Goal: Task Accomplishment & Management: Complete application form

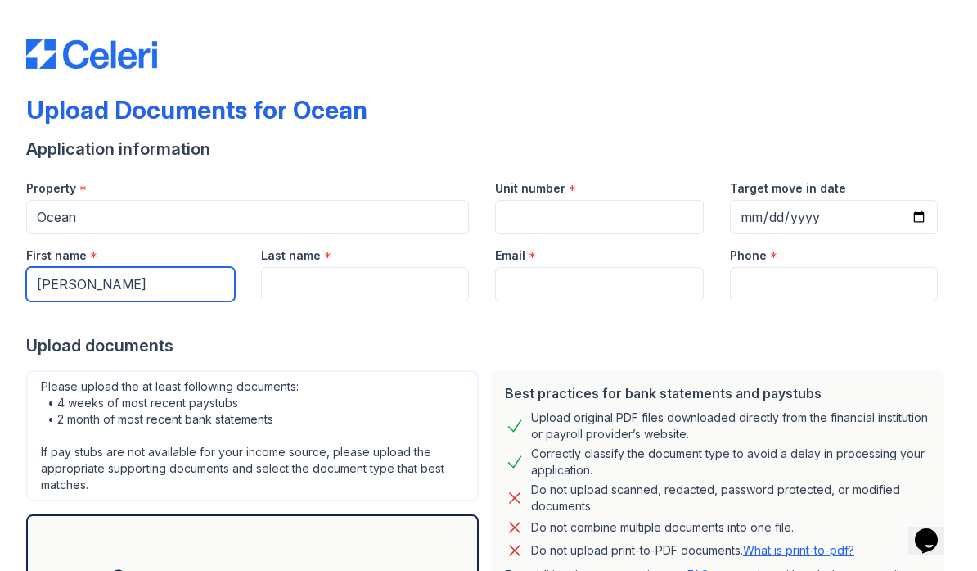
type input "[PERSON_NAME]"
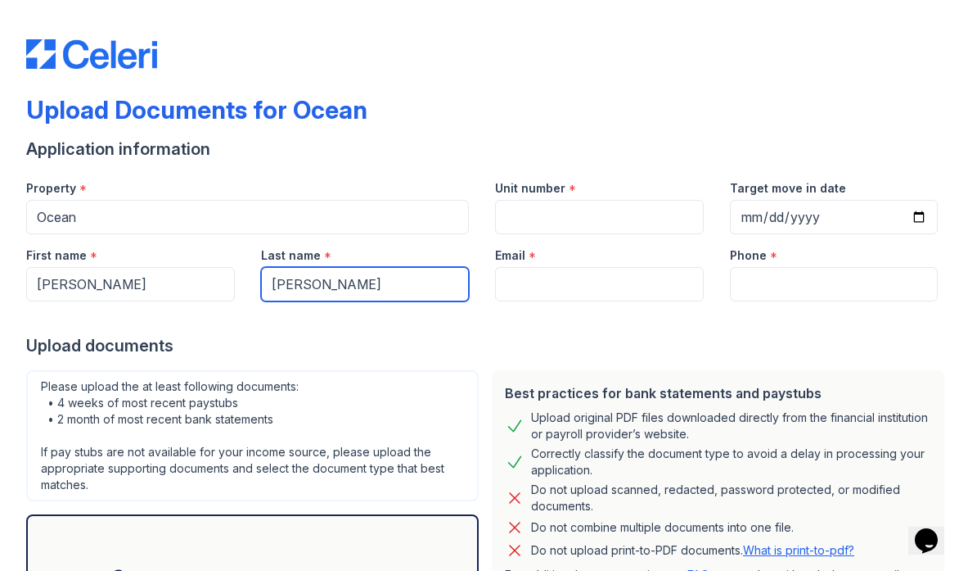
type input "[PERSON_NAME]"
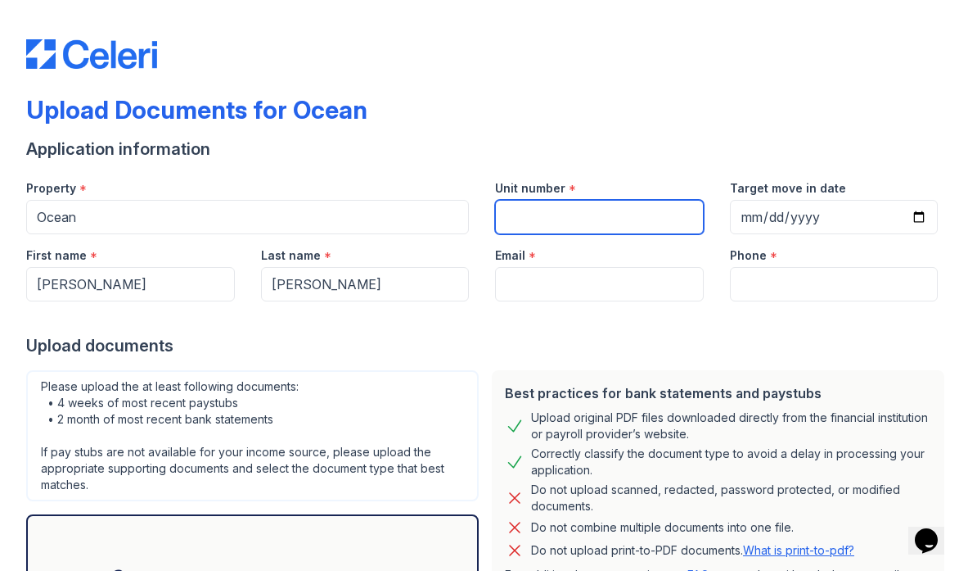
click at [539, 211] on input "Unit number" at bounding box center [599, 217] width 209 height 34
type input "1805"
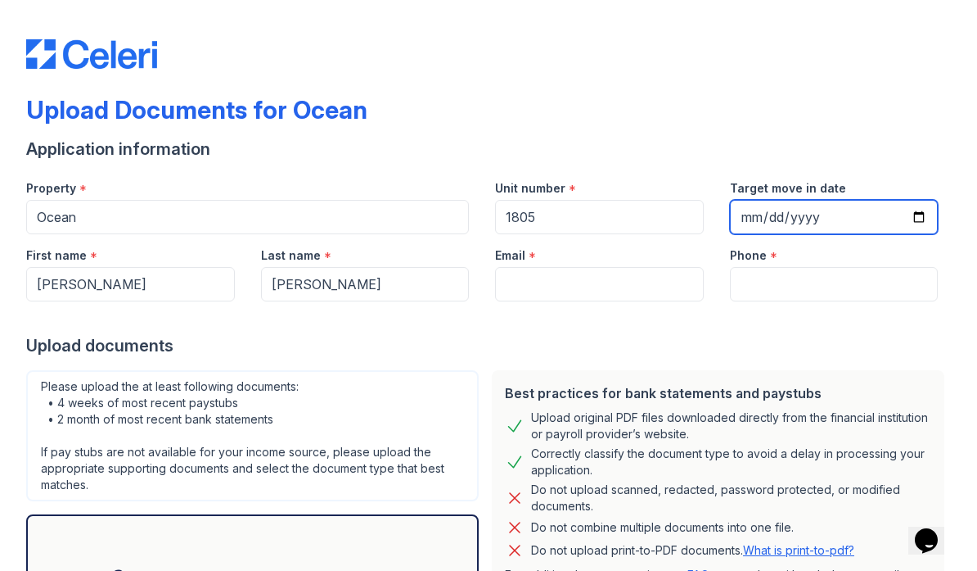
click at [770, 214] on input "Target move in date" at bounding box center [834, 217] width 209 height 34
type input "[DATE]"
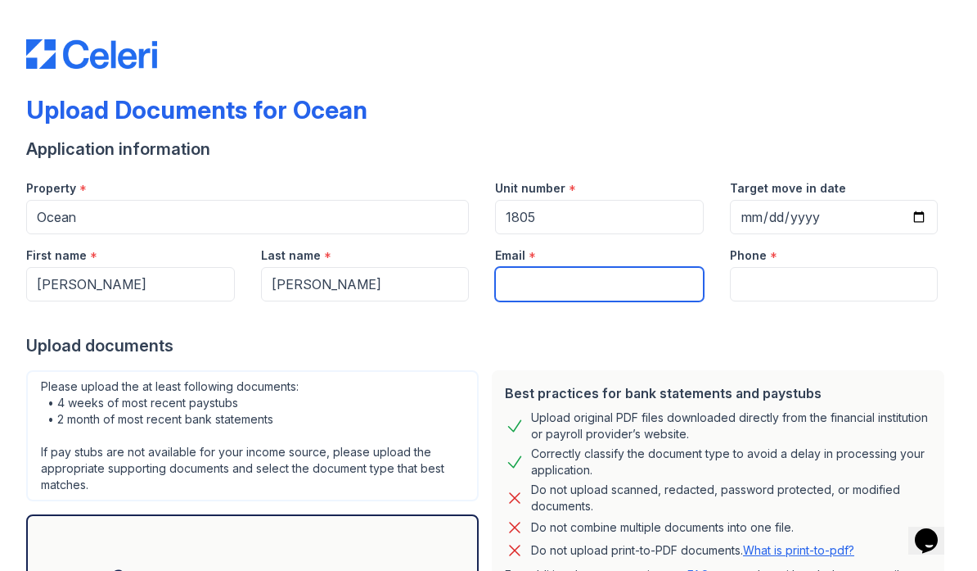
click at [562, 284] on input "Email" at bounding box center [599, 284] width 209 height 34
type input "[EMAIL_ADDRESS][DOMAIN_NAME]"
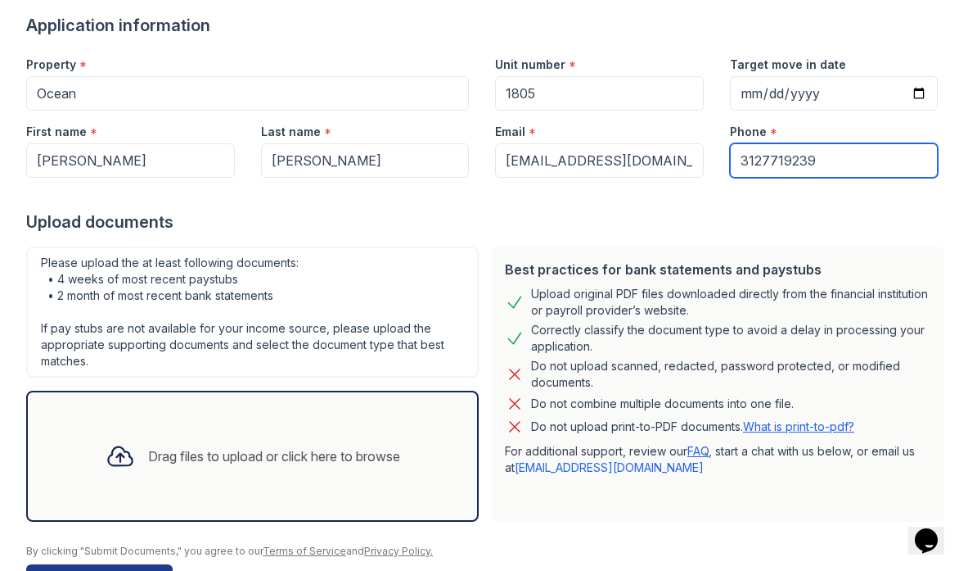
scroll to position [147, 0]
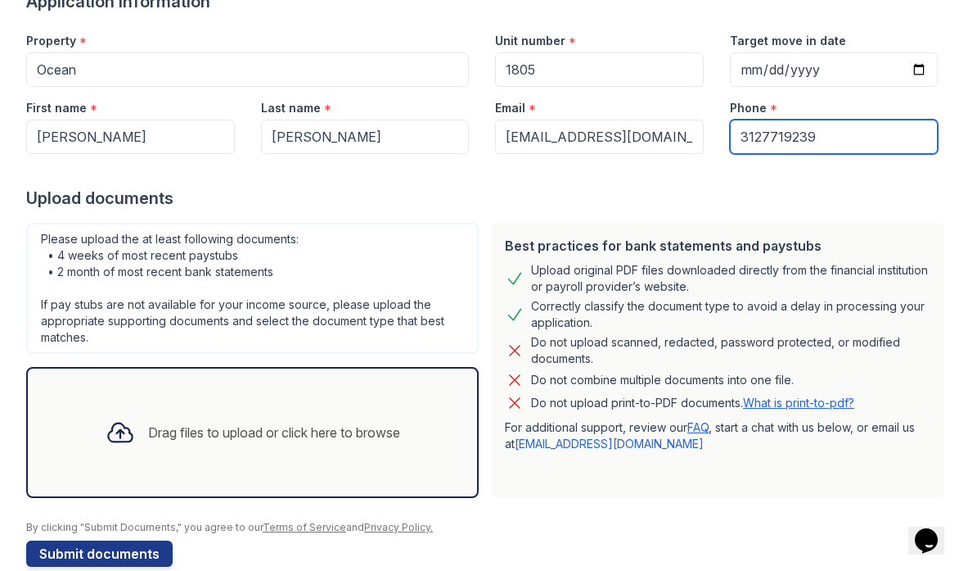
type input "3127719239"
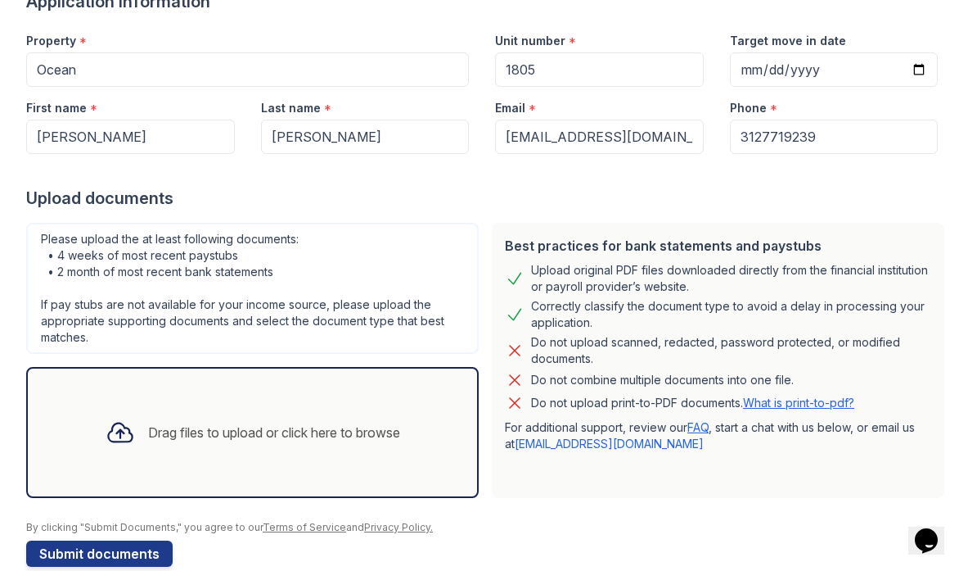
click at [148, 435] on div "Drag files to upload or click here to browse" at bounding box center [274, 432] width 252 height 20
click at [150, 414] on div "Drag files to upload or click here to browse" at bounding box center [253, 432] width 321 height 56
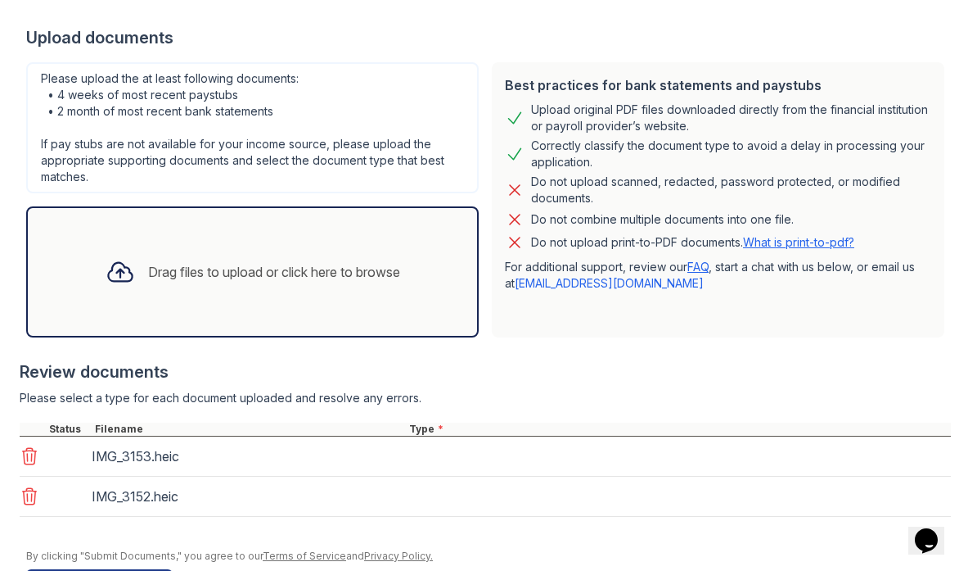
scroll to position [345, 0]
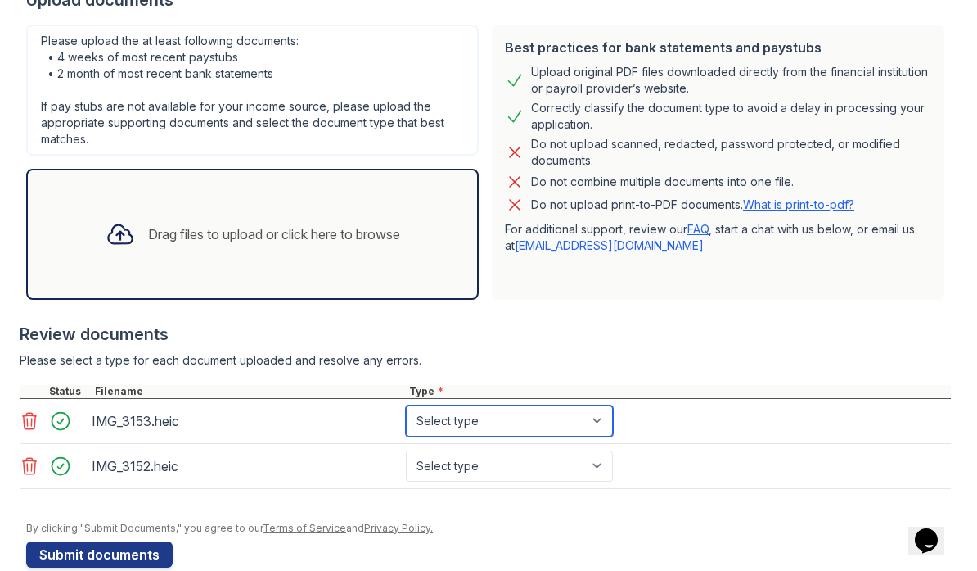
select select "other"
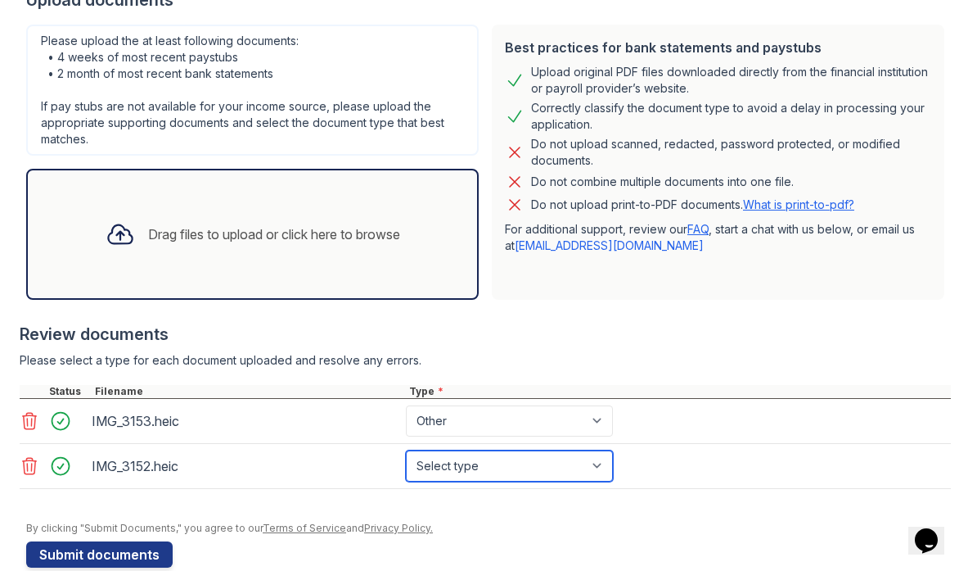
select select "other"
click at [279, 239] on div "Drag files to upload or click here to browse" at bounding box center [274, 234] width 252 height 20
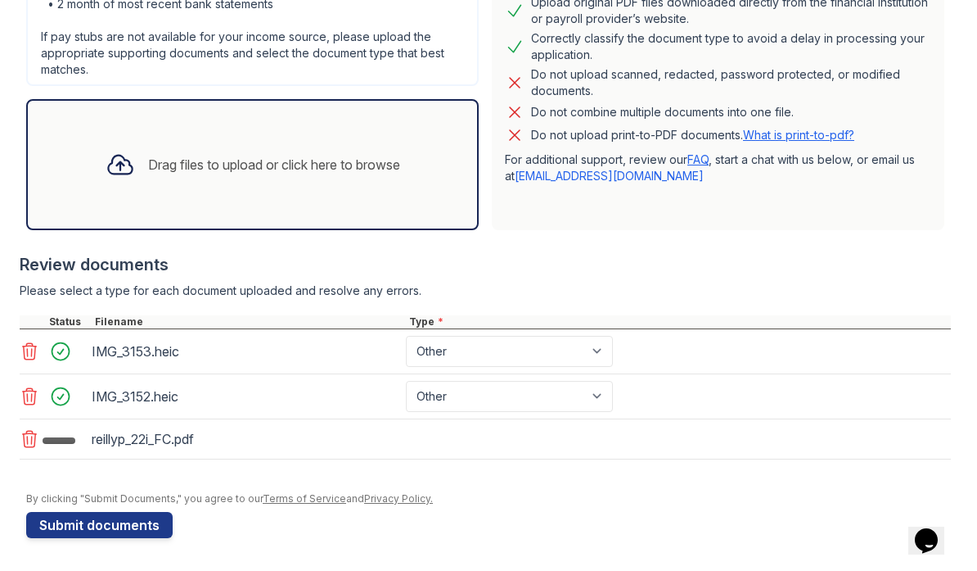
scroll to position [415, 0]
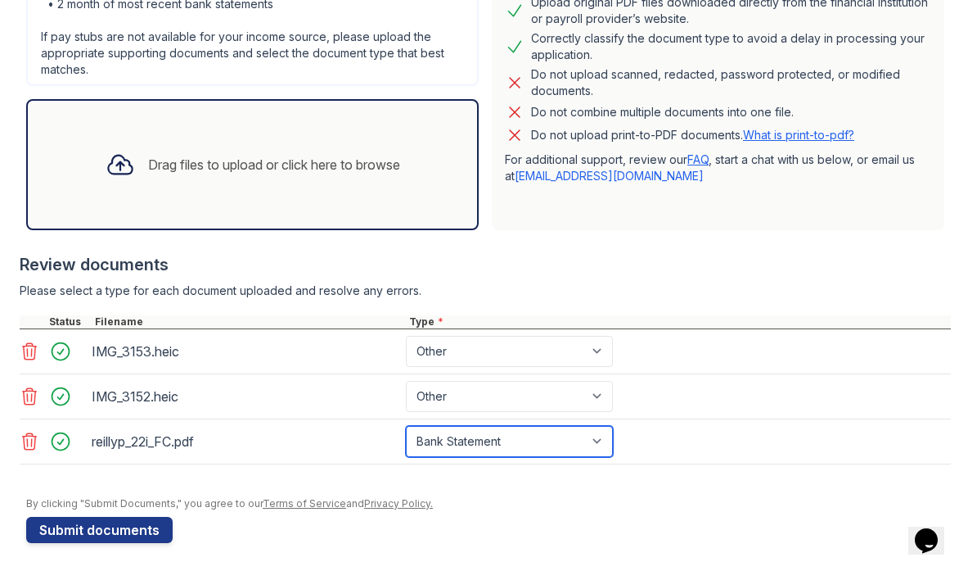
select select "tax_documents"
click at [263, 145] on div "Drag files to upload or click here to browse" at bounding box center [253, 165] width 321 height 56
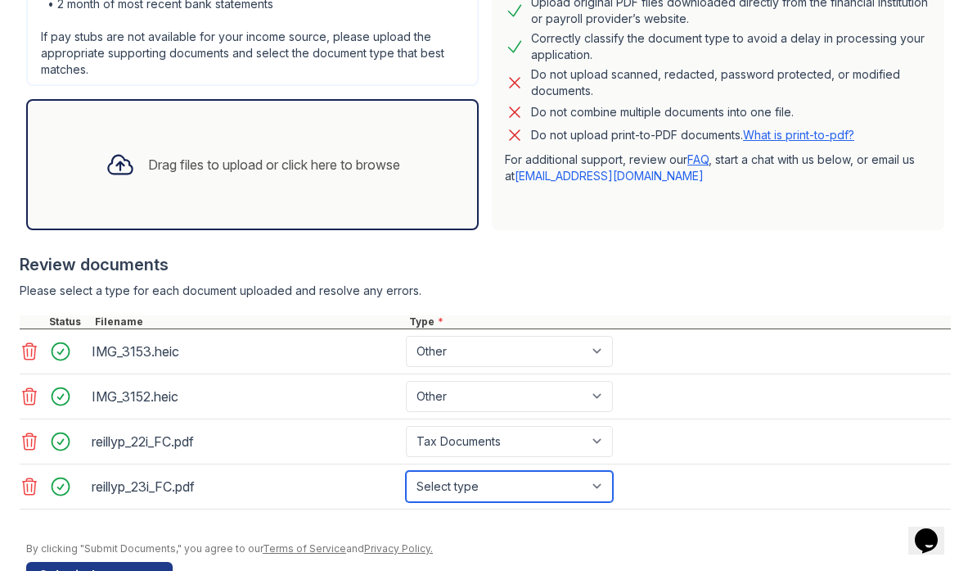
select select "tax_documents"
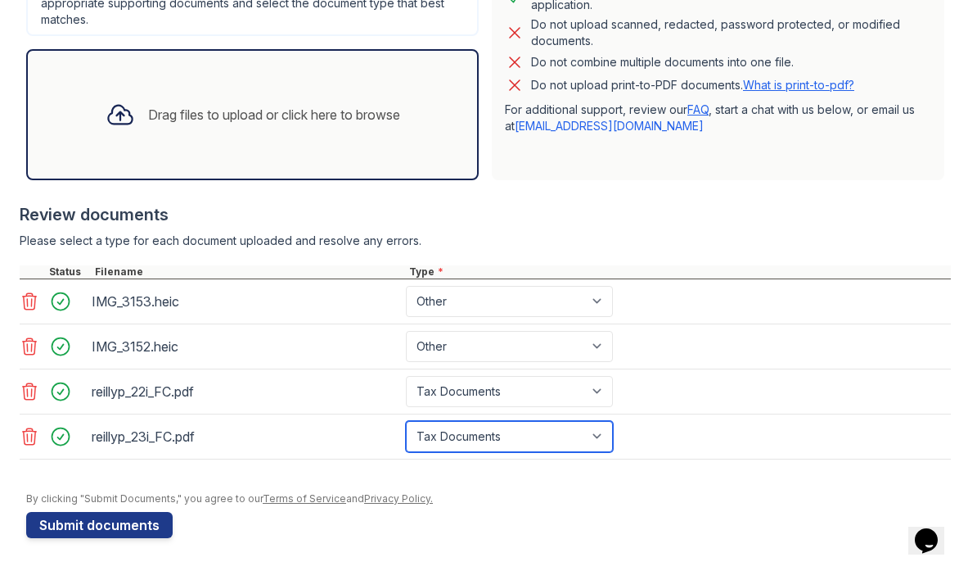
scroll to position [465, 0]
click at [210, 128] on div "Drag files to upload or click here to browse" at bounding box center [253, 115] width 321 height 56
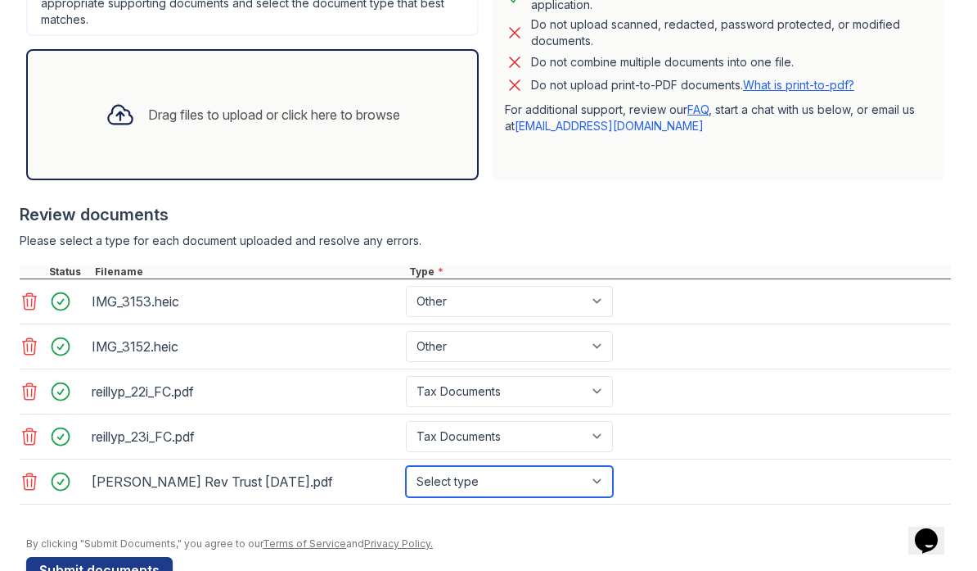
select select "bank_statement"
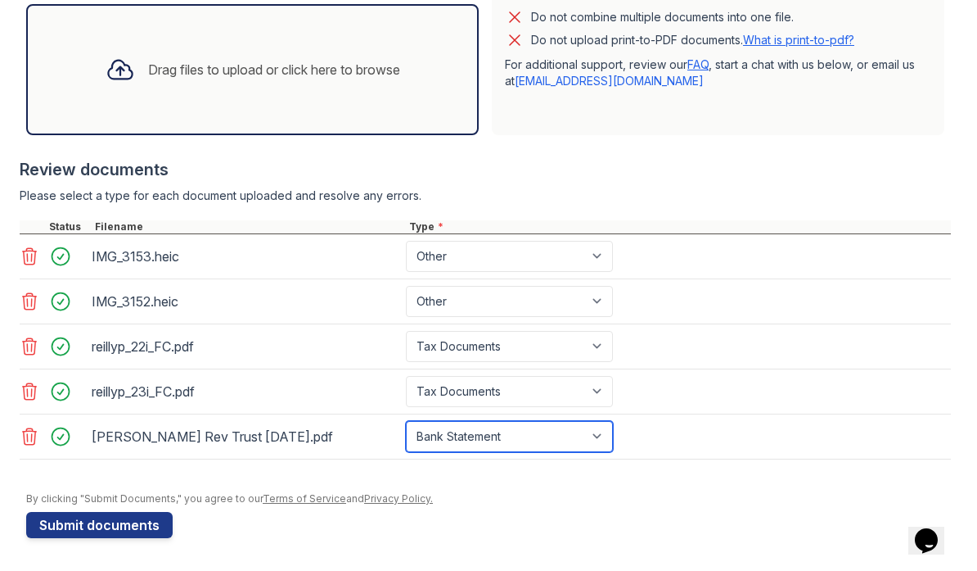
scroll to position [510, 0]
click at [266, 70] on div "Drag files to upload or click here to browse" at bounding box center [274, 70] width 252 height 20
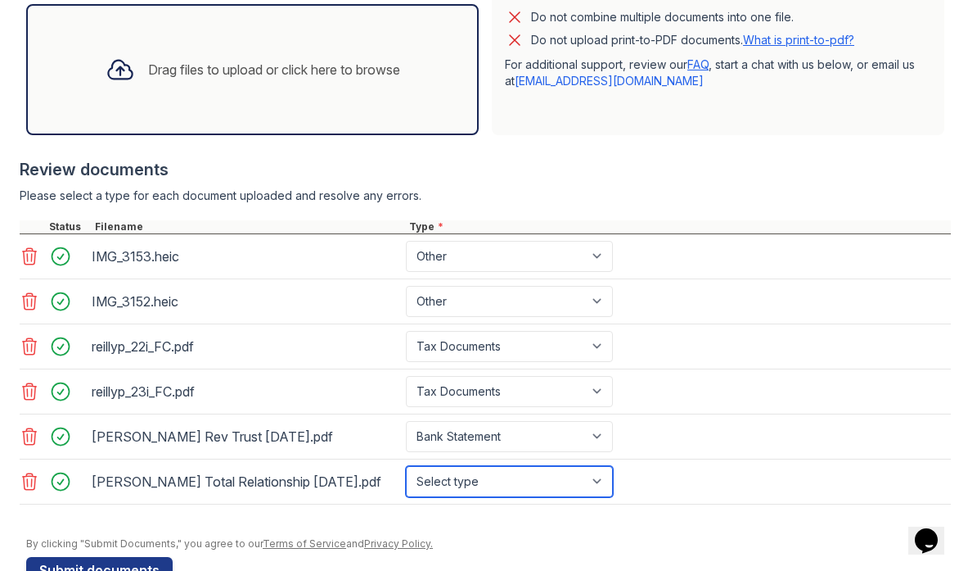
select select "bank_statement"
click at [368, 80] on div "Drag files to upload or click here to browse" at bounding box center [253, 70] width 321 height 56
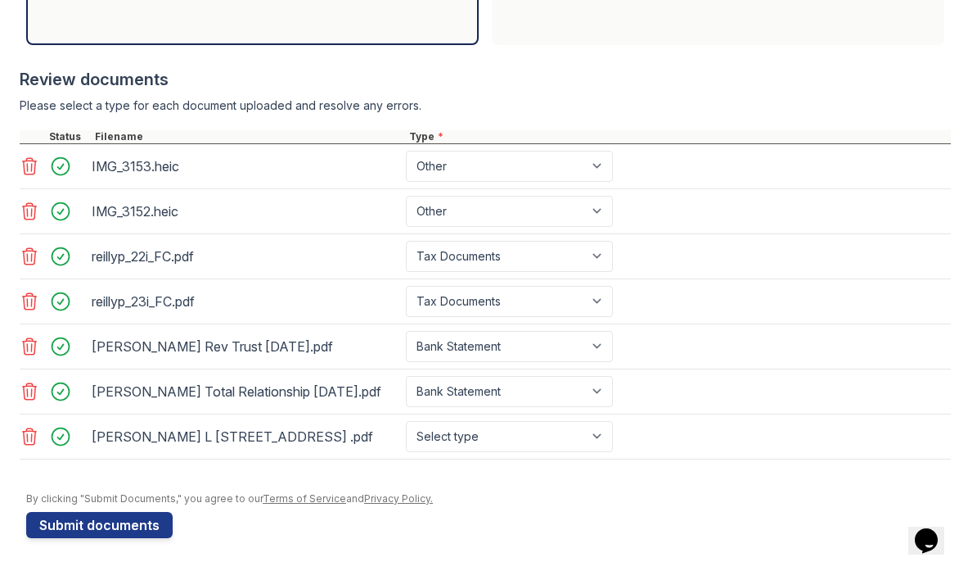
scroll to position [600, 0]
select select "bank_statement"
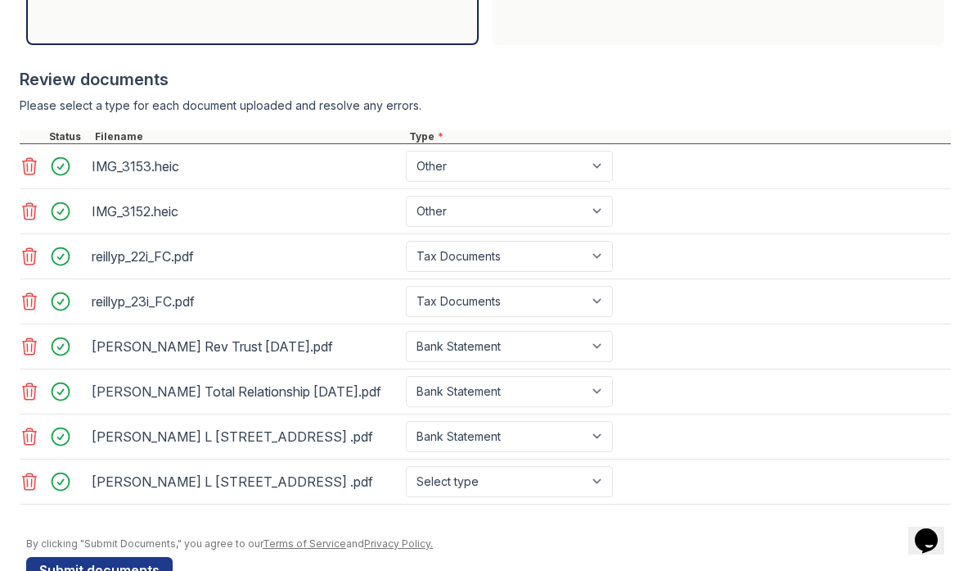
click at [30, 476] on icon at bounding box center [30, 482] width 20 height 20
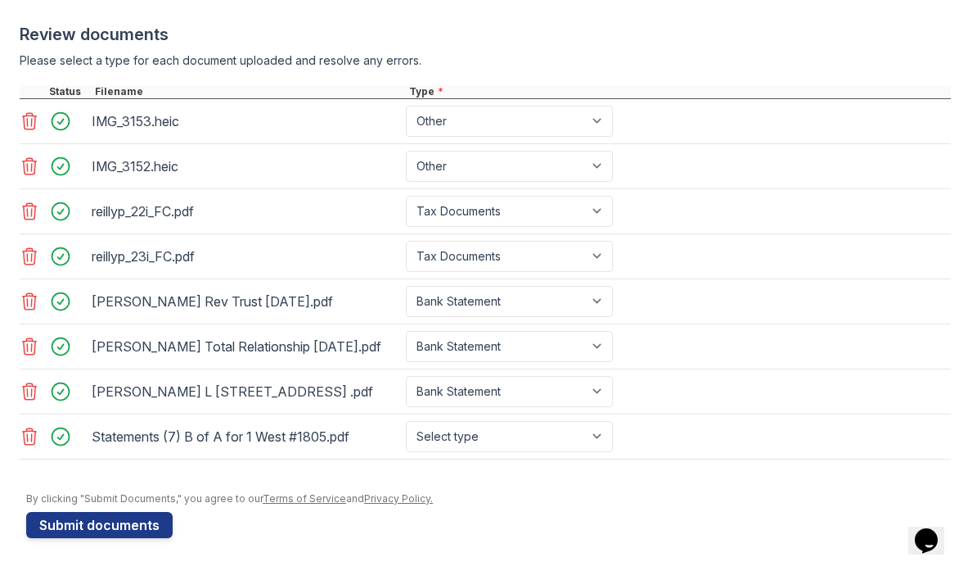
scroll to position [645, 0]
select select "bank_statement"
click at [120, 521] on button "Submit documents" at bounding box center [99, 525] width 147 height 26
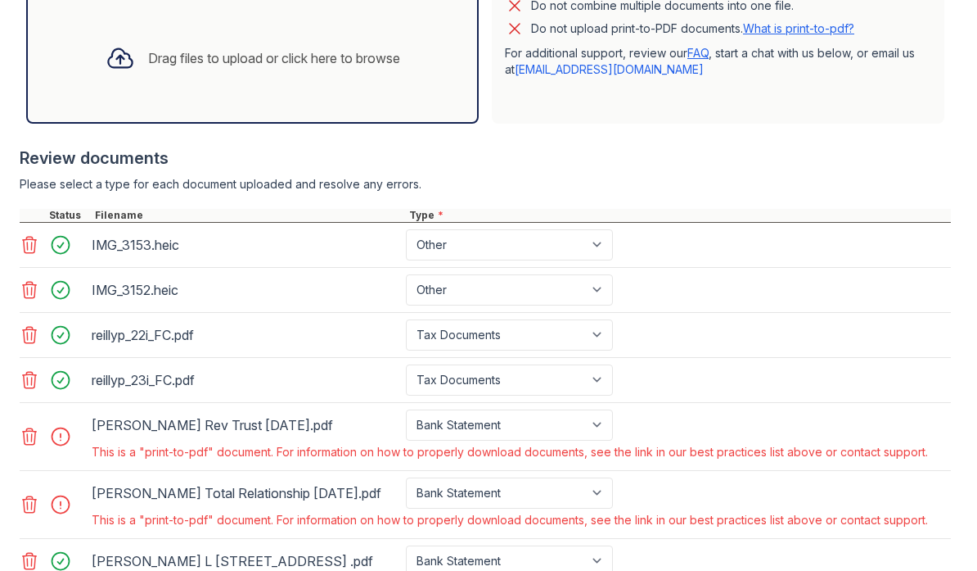
scroll to position [593, 0]
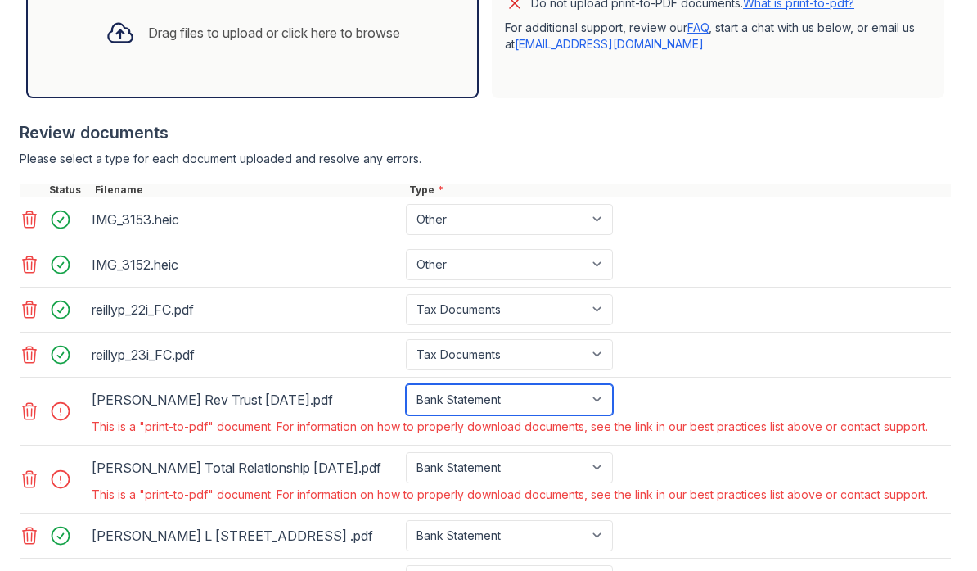
select select "other"
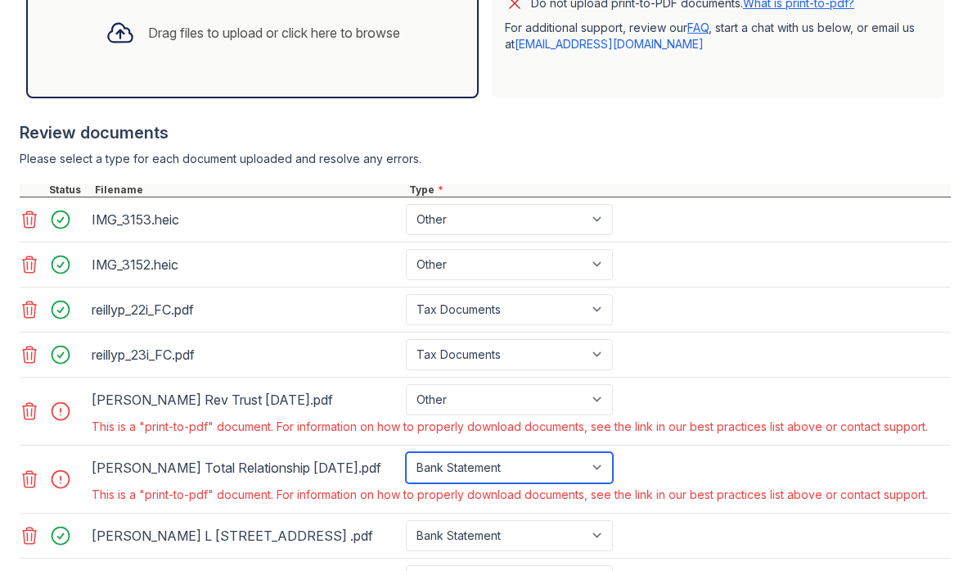
select select "other"
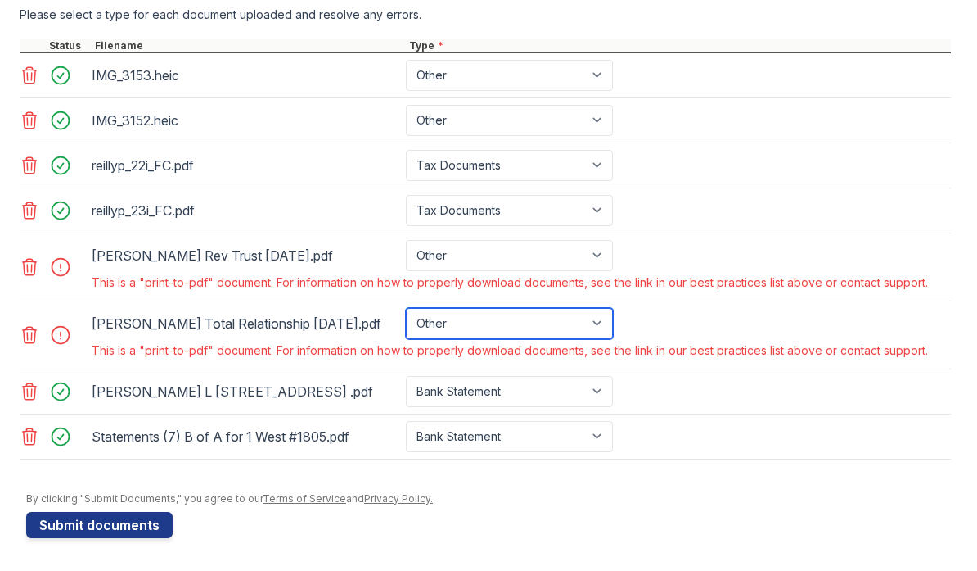
scroll to position [737, 0]
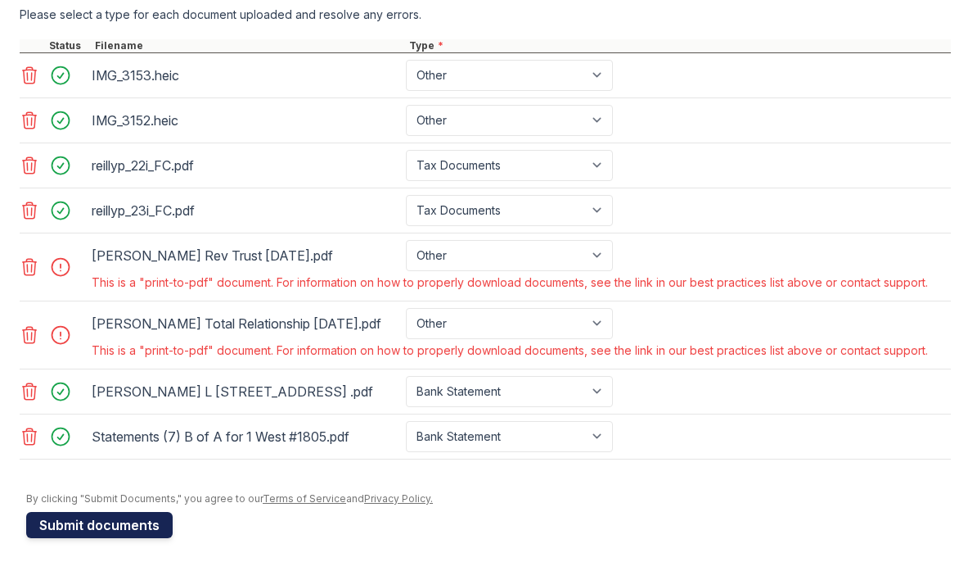
click at [93, 522] on button "Submit documents" at bounding box center [99, 525] width 147 height 26
